Goal: Task Accomplishment & Management: Complete application form

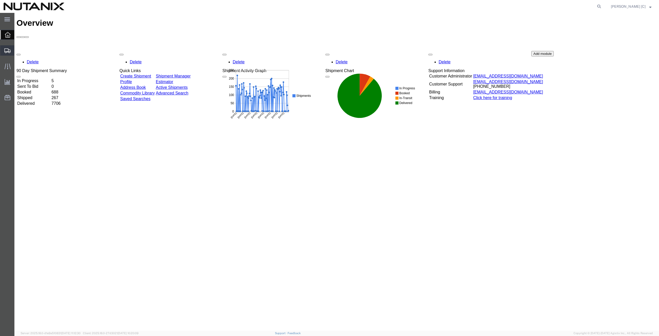
click at [0, 0] on span "Shipment Manager" at bounding box center [0, 0] width 0 height 0
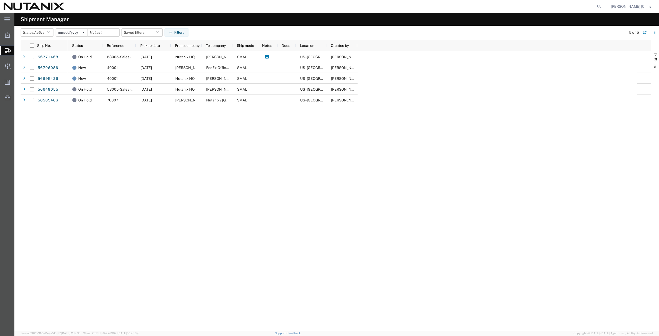
click at [0, 0] on span "Create from Template" at bounding box center [0, 0] width 0 height 0
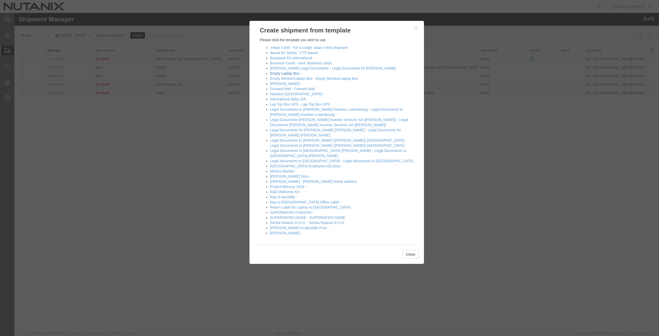
click at [277, 72] on link "Empty Laptop Box -" at bounding box center [286, 73] width 32 height 4
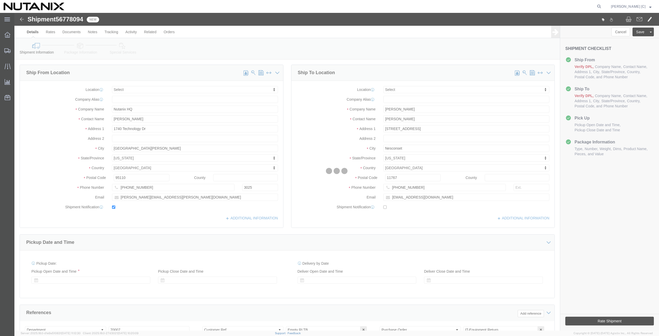
select select
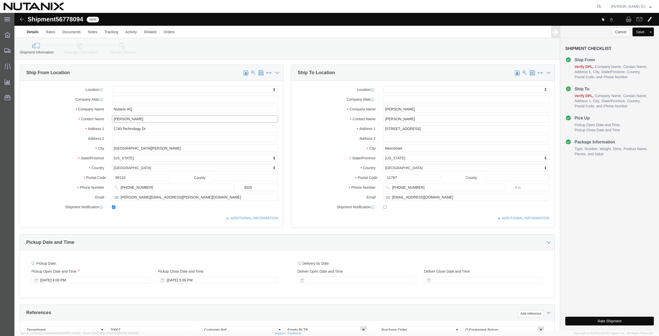
drag, startPoint x: 132, startPoint y: 106, endPoint x: -12, endPoint y: 118, distance: 144.4
click html "Shipment 56778094 New Details Rates Documents Notes Tracking Activity Related O…"
type input "art"
click p "- Nutanix HQ - (Art Campos) 1740 Technology Dr, San Jose, CA, 95110, US"
select select
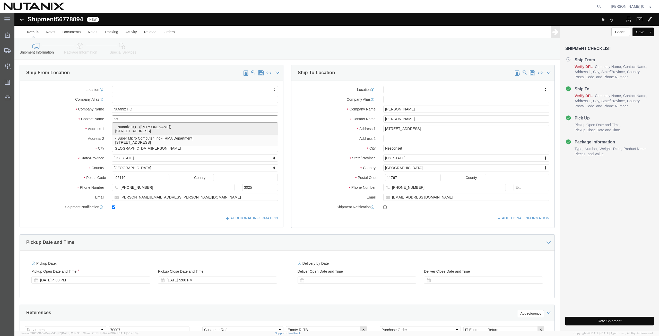
type input "Art Campos"
type input "408-398-0665"
type input "arthur.campos@nutanix.com"
select select "CA"
type input "Art Campos"
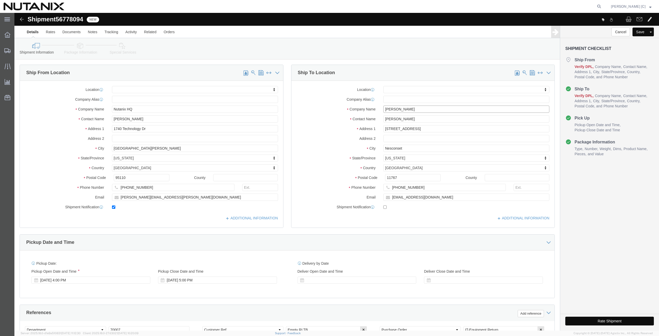
drag, startPoint x: 403, startPoint y: 96, endPoint x: 325, endPoint y: 93, distance: 77.8
click div "Company Name John Wukovits III"
paste input "Raymond Jimenez"
type input "Raymond Jimenez"
drag, startPoint x: 400, startPoint y: 105, endPoint x: 310, endPoint y: 110, distance: 90.0
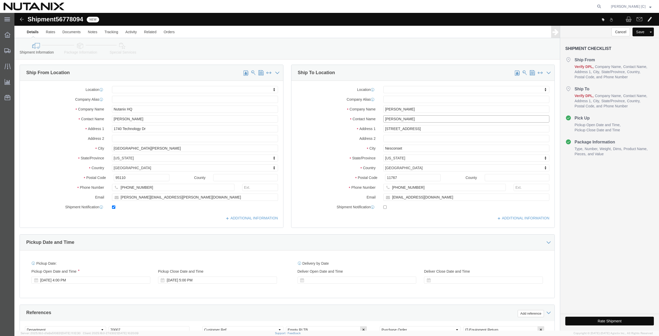
click div "Location My Profile Location AE - Dubai City AU - Australia DE - Munchen DE - O…"
paste input "Raymond Jimenez"
type input "Raymond Jimenez"
drag, startPoint x: 399, startPoint y: 117, endPoint x: 299, endPoint y: 121, distance: 100.5
click div "Location My Profile Location AE - Dubai City AU - Australia DE - Munchen DE - O…"
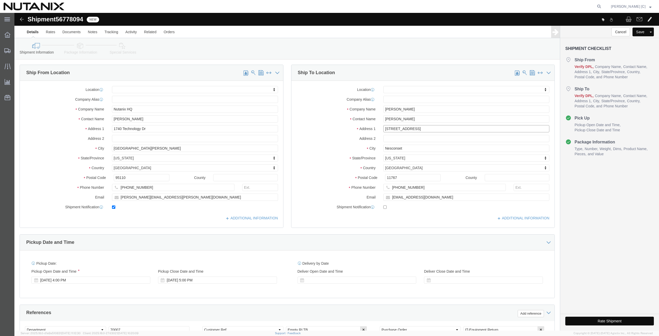
paste input "100 Baden Avenu"
type input "100 Baden Avenue"
select select
click input "text"
paste input "Apt 318"
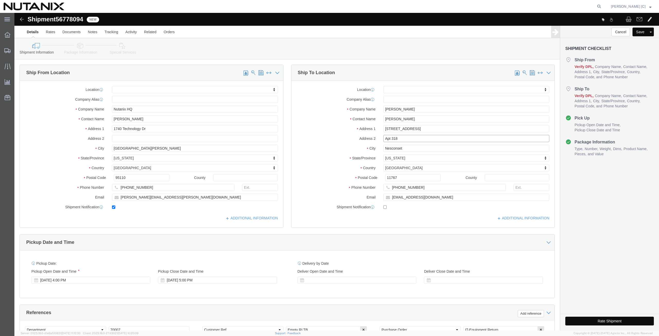
type input "Apt 318"
drag, startPoint x: 394, startPoint y: 134, endPoint x: 274, endPoint y: 131, distance: 119.7
click div "Ship To Location Location My Profile Location AE - Dubai City AU - Australia DE…"
paste input "South San Francisco"
type input "South San Francisco"
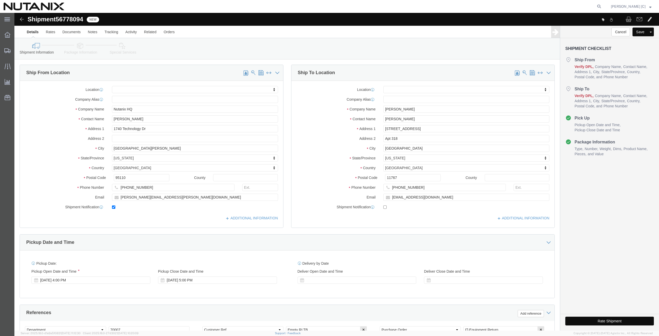
select select
type input "cal"
select select
select select "CA"
drag, startPoint x: 384, startPoint y: 165, endPoint x: 268, endPoint y: 173, distance: 116.1
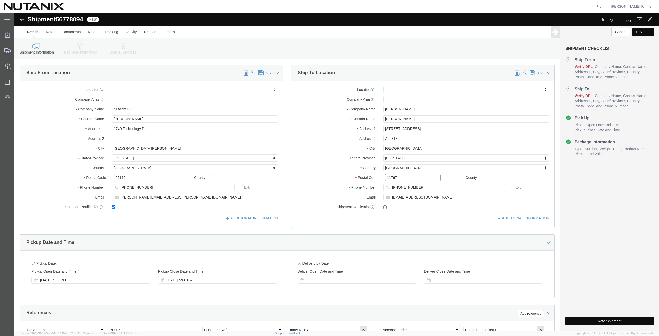
click div "Ship From Location Location My Profile Location AE - Dubai City AU - Australia …"
paste input "94080"
type input "94080"
select select
drag, startPoint x: 402, startPoint y: 175, endPoint x: 340, endPoint y: 171, distance: 62.9
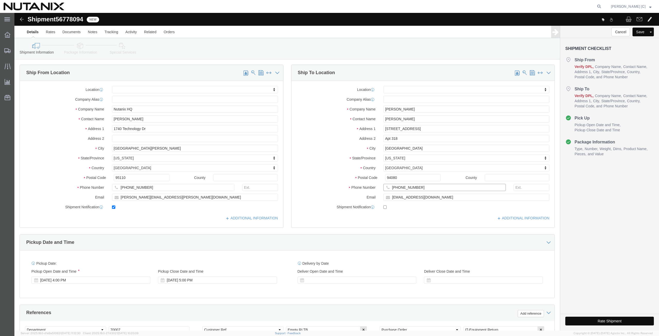
click div "Phone Number (917) 838-5376"
paste input "415-988-4228"
type input "415-988-4228"
drag, startPoint x: 413, startPoint y: 186, endPoint x: 270, endPoint y: 193, distance: 143.6
click div "Ship To Location Location My Profile Location AE - Dubai City AU - Australia DE…"
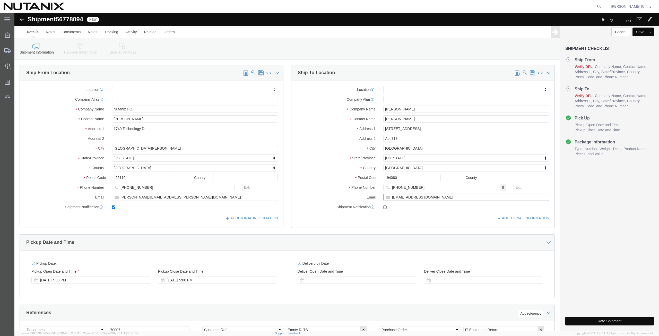
paste input "raymond.jimenez"
type input "raymond.jimenez@gmail.com"
click input "checkbox"
checkbox input "true"
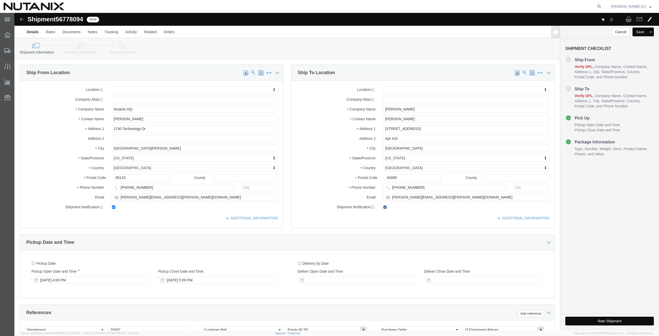
scroll to position [124, 0]
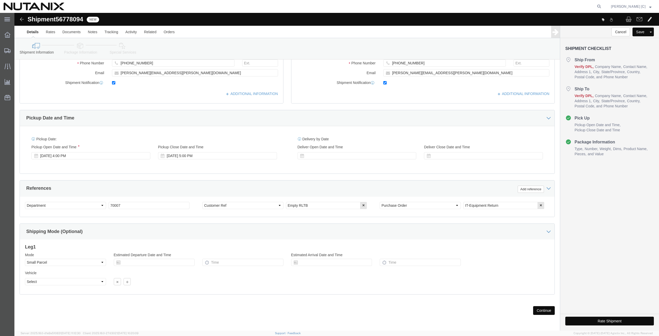
click button "Continue"
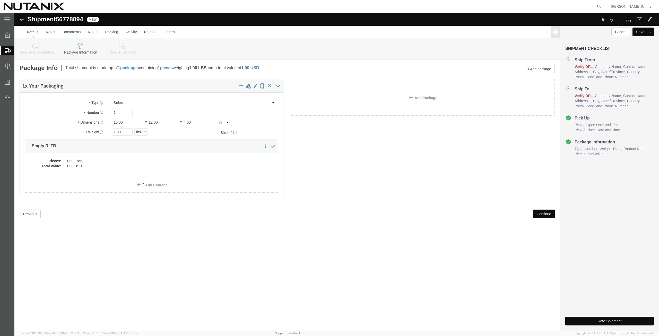
click button "Continue"
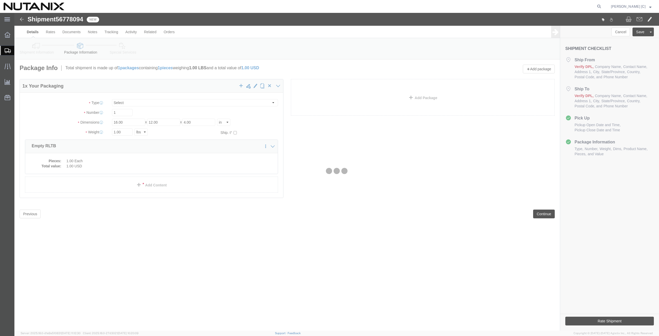
select select
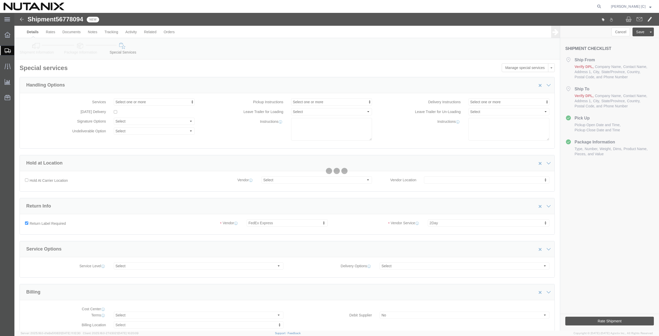
select select "COSTCENTER"
select select "59656"
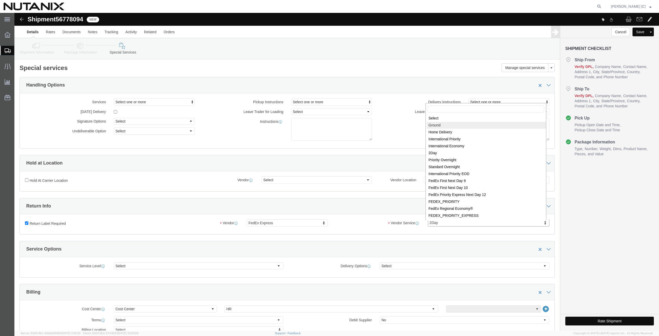
select select "12"
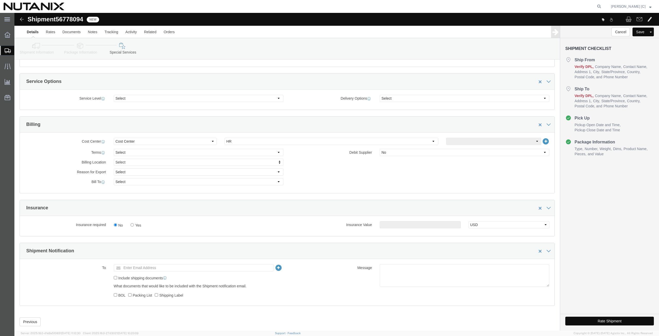
scroll to position [179, 0]
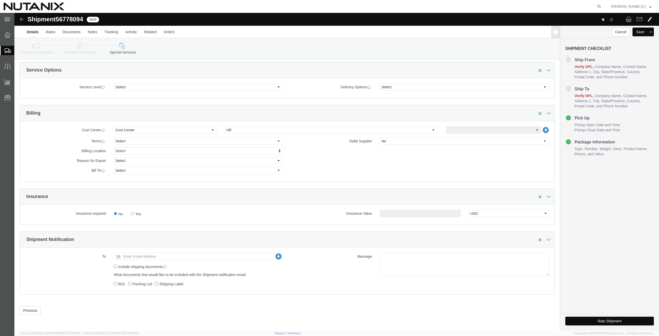
click button "Rate Shipment"
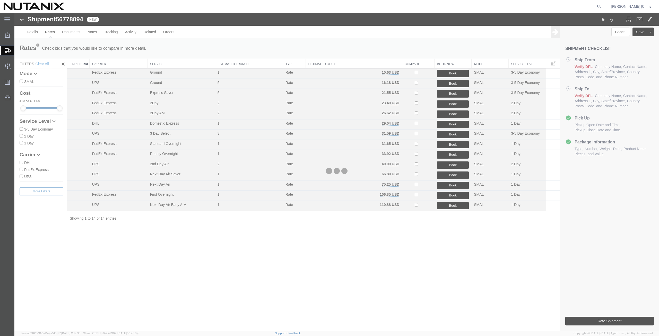
scroll to position [0, 0]
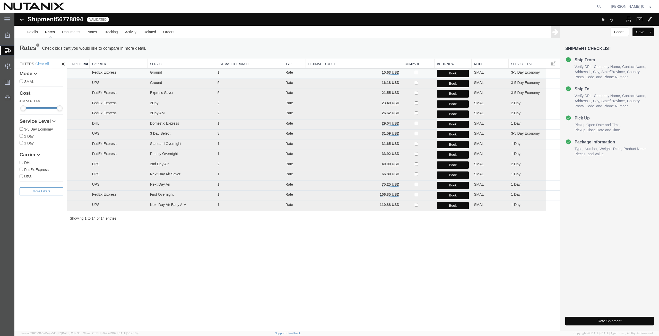
click at [450, 73] on button "Book" at bounding box center [453, 73] width 32 height 7
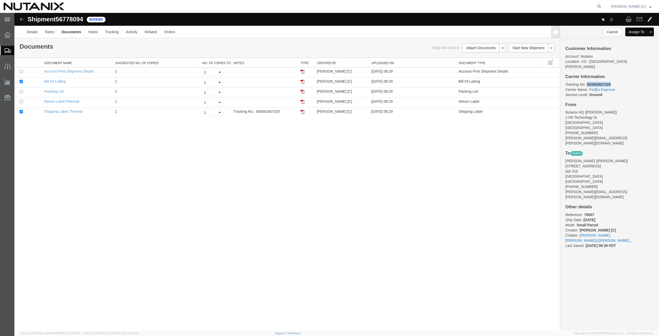
drag, startPoint x: 612, startPoint y: 80, endPoint x: 586, endPoint y: 80, distance: 26.0
click at [586, 82] on p "Tracking No: 393062607325 Carrier Name: FedEx Express FedEx Express Service Lev…" at bounding box center [609, 89] width 89 height 15
copy b "393062607325"
click at [303, 111] on img at bounding box center [302, 112] width 4 height 4
click at [302, 101] on img at bounding box center [302, 102] width 4 height 4
